Goal: Contribute content

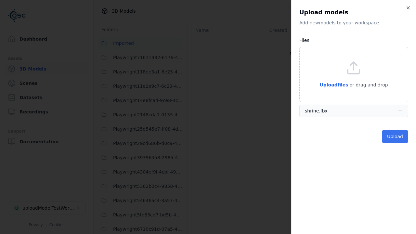
click at [396, 136] on button "Upload" at bounding box center [395, 136] width 26 height 13
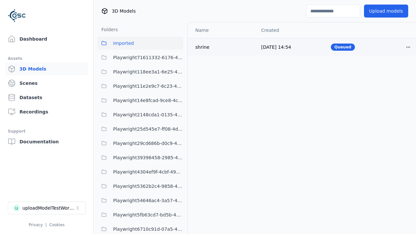
click at [408, 47] on html "Support Dashboard Assets 3D Models Scenes Datasets Recordings Support Documenta…" at bounding box center [208, 117] width 416 height 234
click at [394, 72] on div "Delete" at bounding box center [393, 72] width 38 height 10
